Goal: Information Seeking & Learning: Learn about a topic

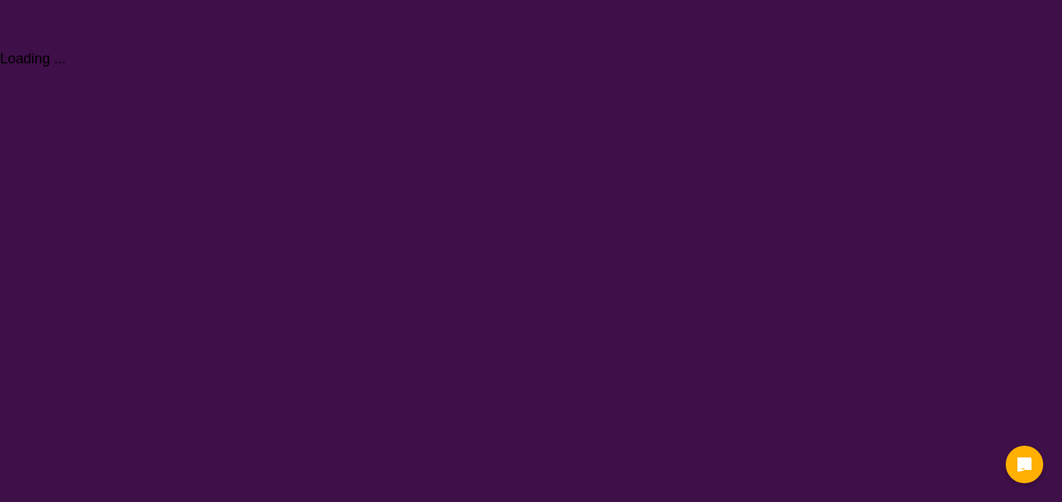
select select "NDIS Plan management"
select select "NDIS"
select select "NDIS Plan management"
select select "NDIS"
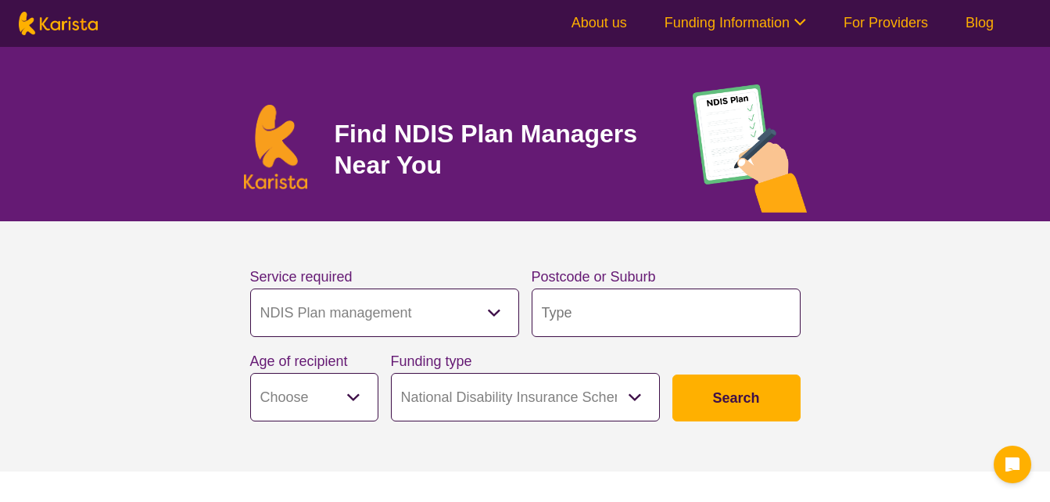
select select "NDIS Plan management"
select select "NDIS"
select select "NDIS Plan management"
select select "NDIS"
